Goal: Find specific page/section: Find specific page/section

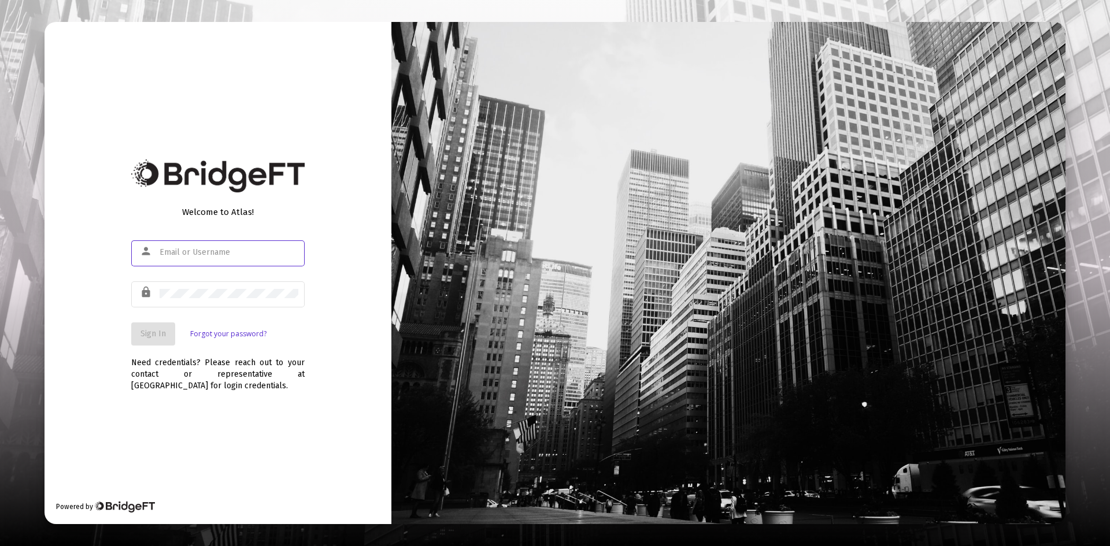
click at [235, 249] on input "text" at bounding box center [229, 252] width 139 height 9
type input "[PERSON_NAME][EMAIL_ADDRESS][DOMAIN_NAME]"
click at [202, 287] on div at bounding box center [229, 293] width 139 height 28
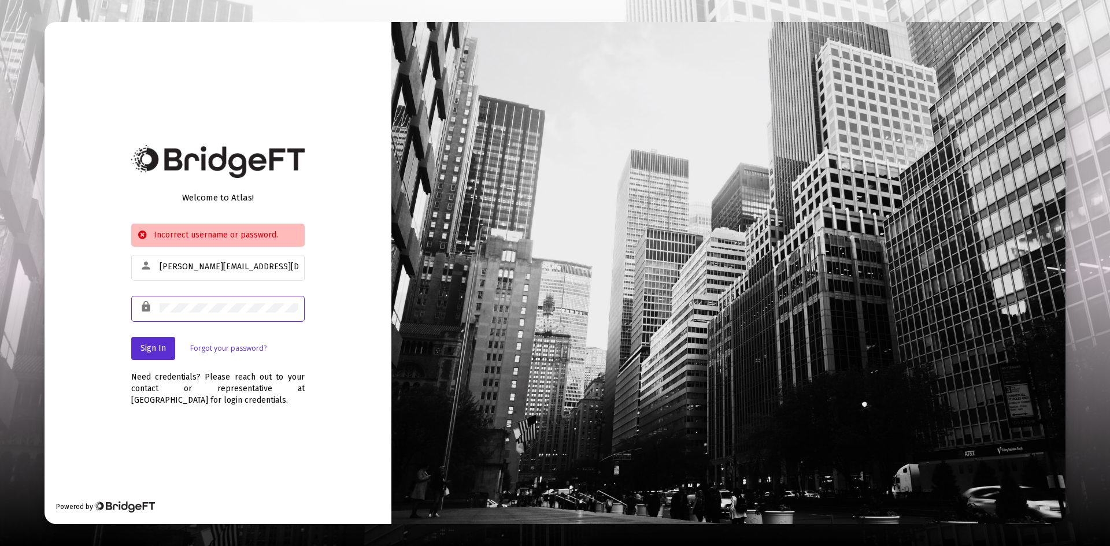
click at [139, 318] on div "lock" at bounding box center [217, 308] width 173 height 28
click at [140, 303] on div "lock" at bounding box center [217, 308] width 173 height 28
click at [98, 249] on div "Welcome to Atlas! Incorrect username or password. person [PERSON_NAME][EMAIL_AD…" at bounding box center [218, 273] width 347 height 502
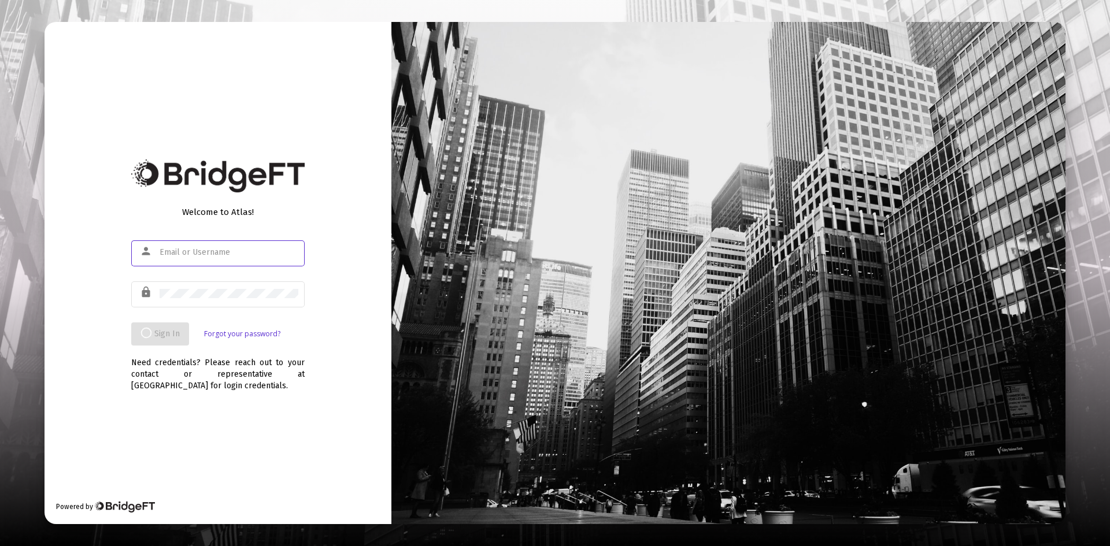
click at [188, 254] on input "text" at bounding box center [229, 252] width 139 height 9
type input "[PERSON_NAME][EMAIL_ADDRESS][DOMAIN_NAME]"
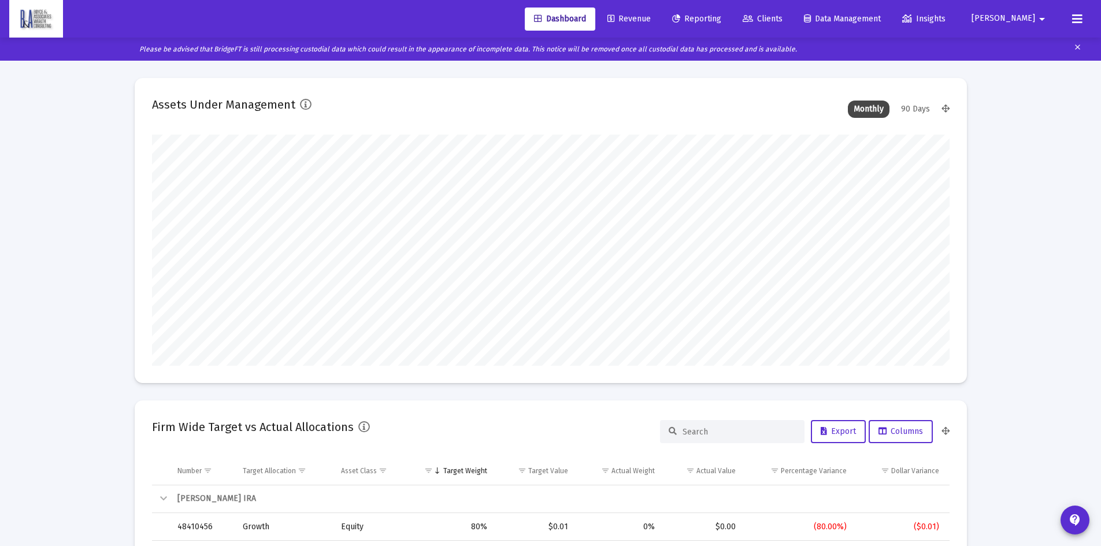
scroll to position [231, 429]
click at [651, 17] on span "Revenue" at bounding box center [628, 19] width 43 height 10
